Goal: Register for event/course

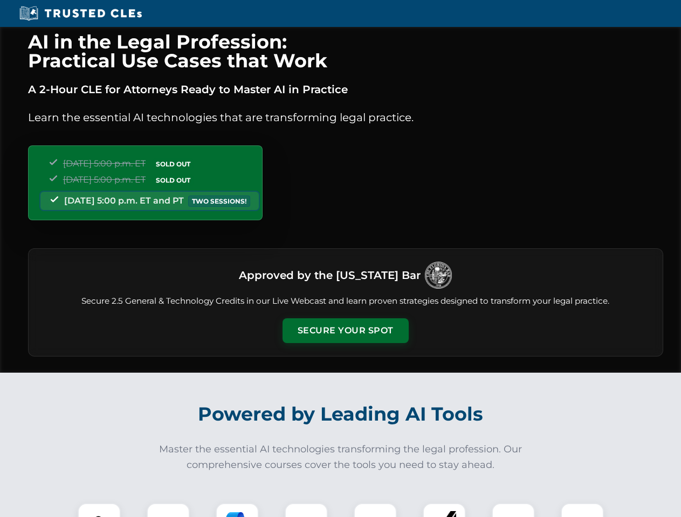
click at [345, 331] on button "Secure Your Spot" at bounding box center [345, 331] width 126 height 25
click at [99, 510] on img at bounding box center [99, 524] width 31 height 31
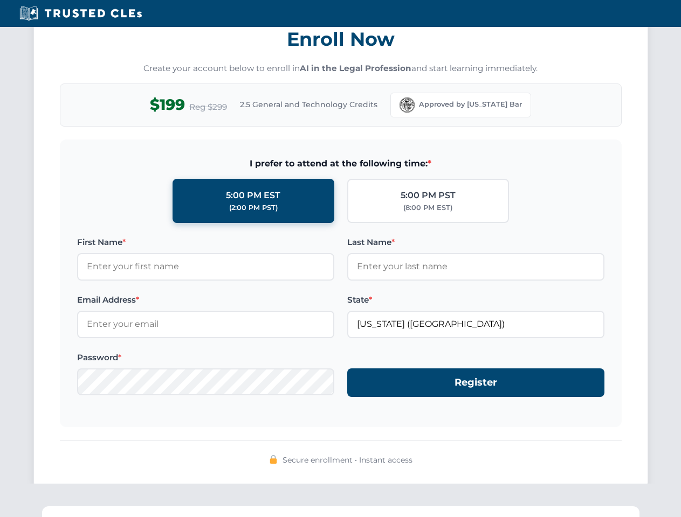
scroll to position [1058, 0]
